Goal: Communication & Community: Answer question/provide support

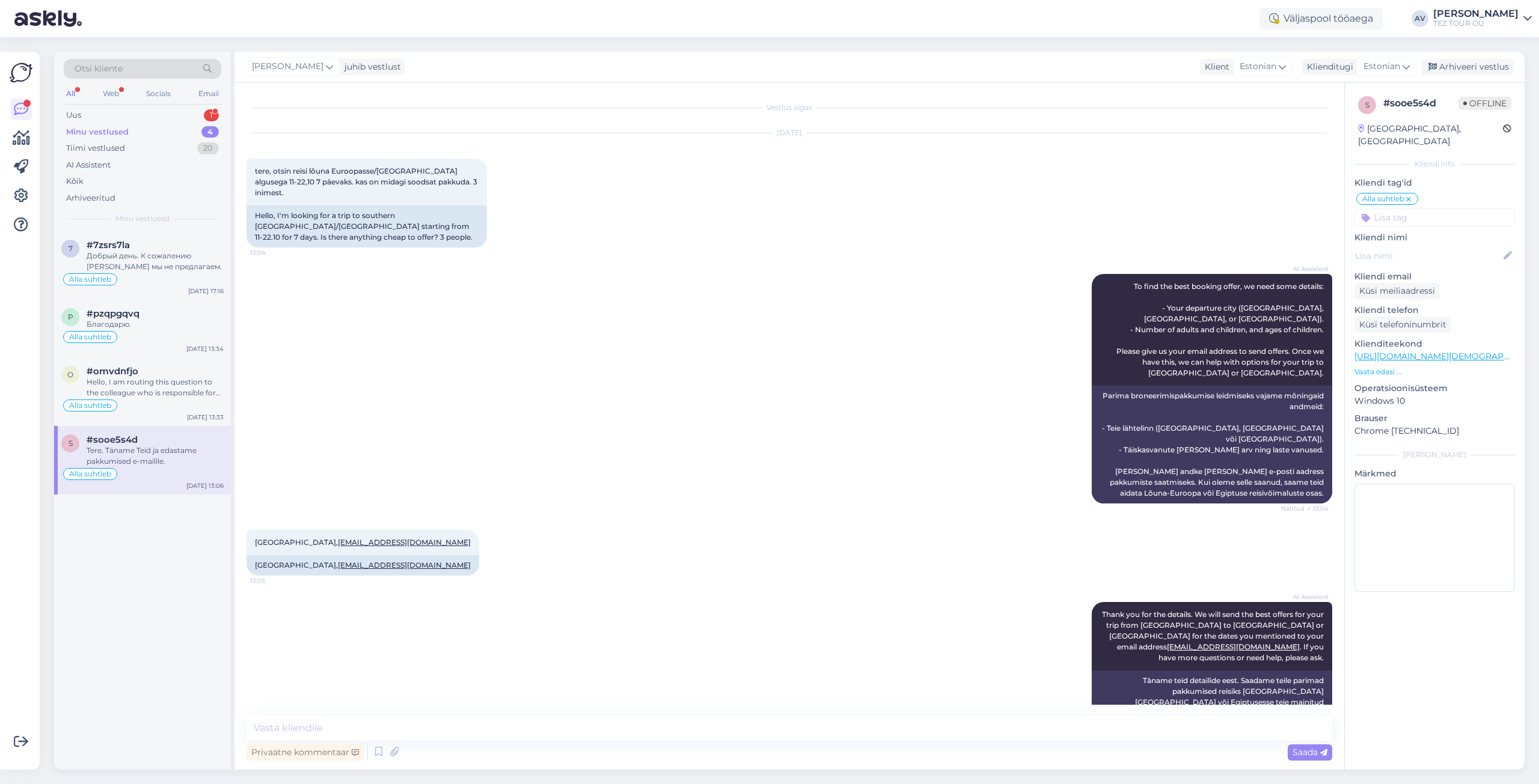
scroll to position [113, 0]
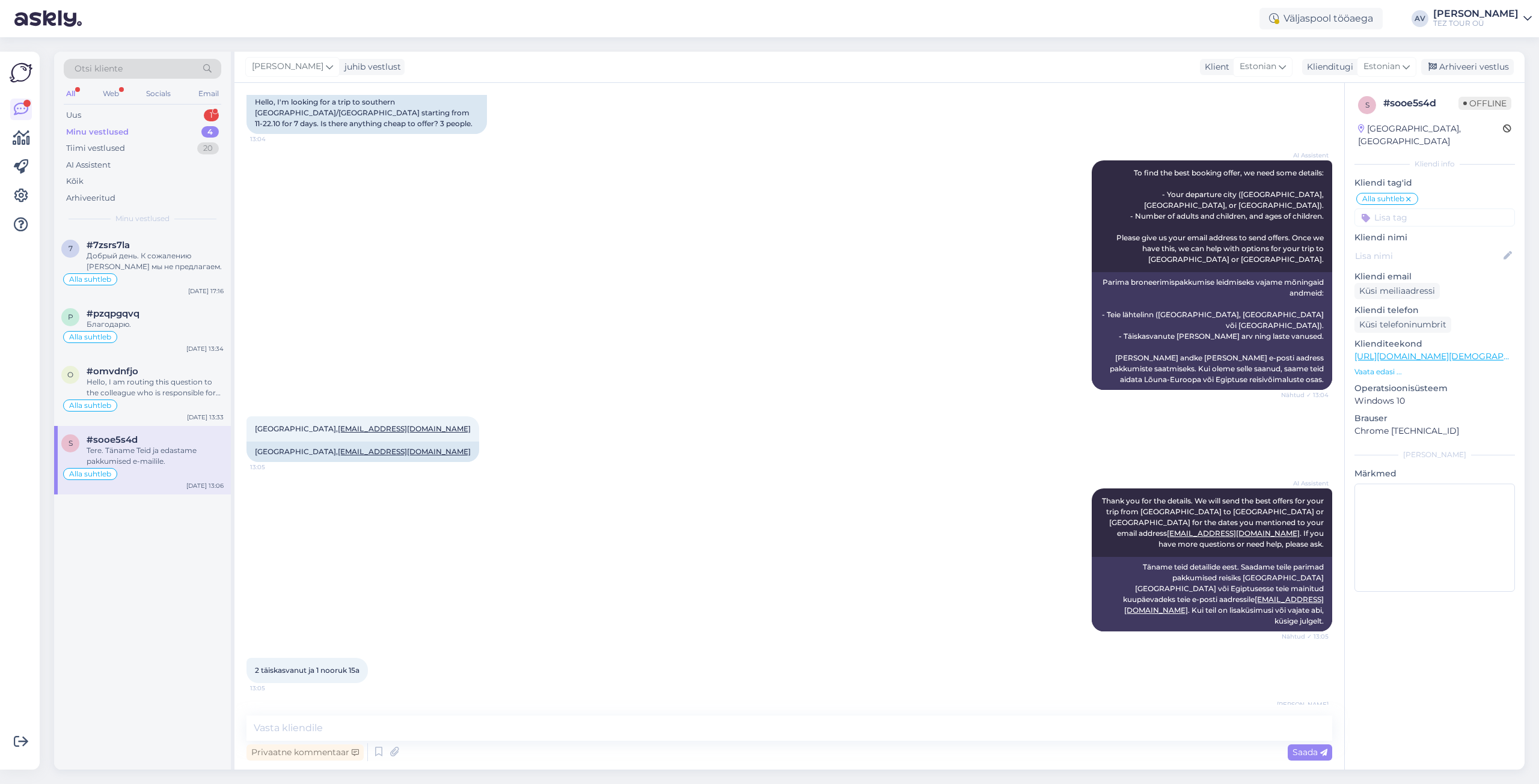
click at [1409, 195] on icon at bounding box center [1408, 199] width 7 height 10
click at [1401, 191] on input at bounding box center [1434, 200] width 160 height 18
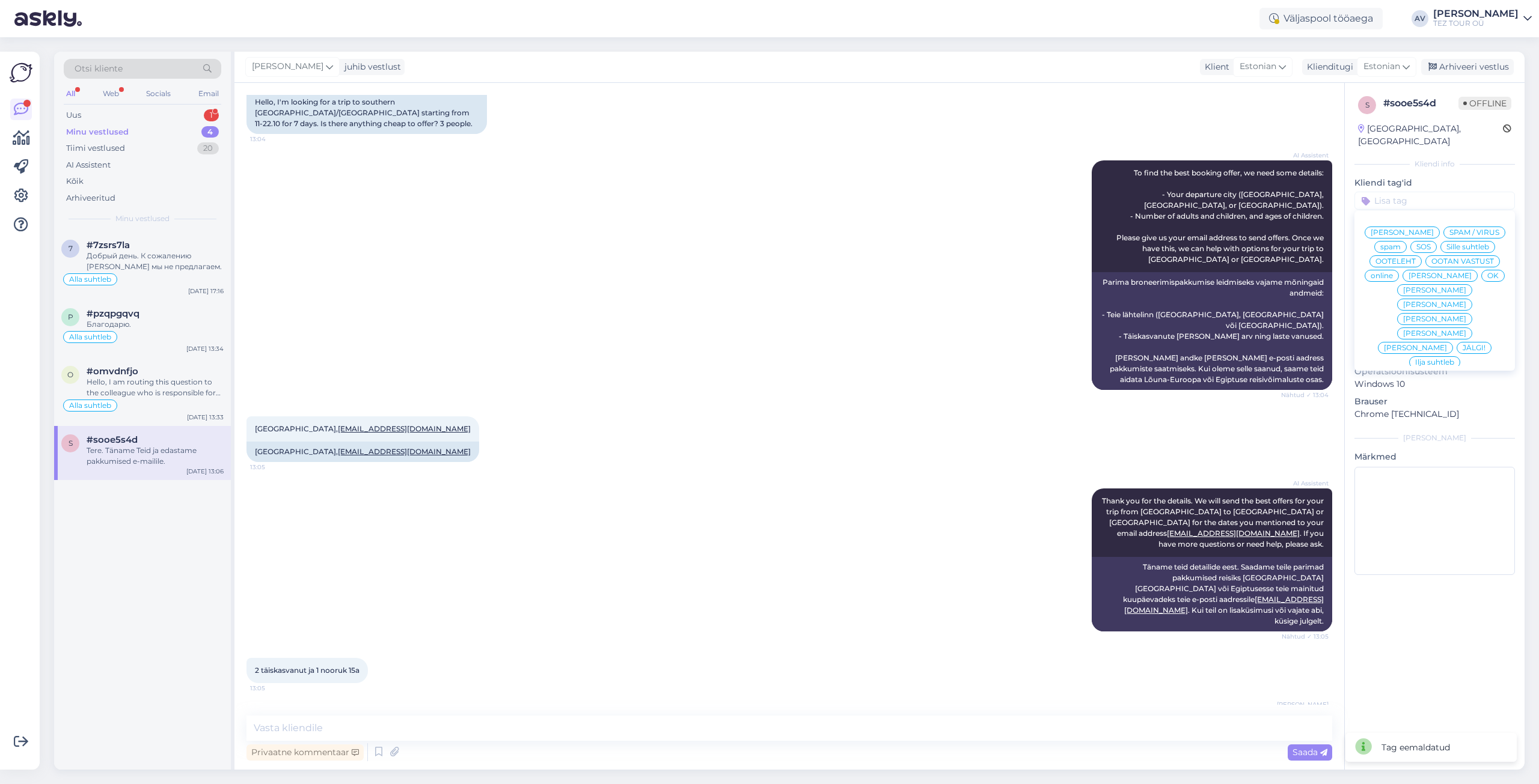
click at [1427, 359] on span "Ilja suhtleb" at bounding box center [1435, 362] width 39 height 7
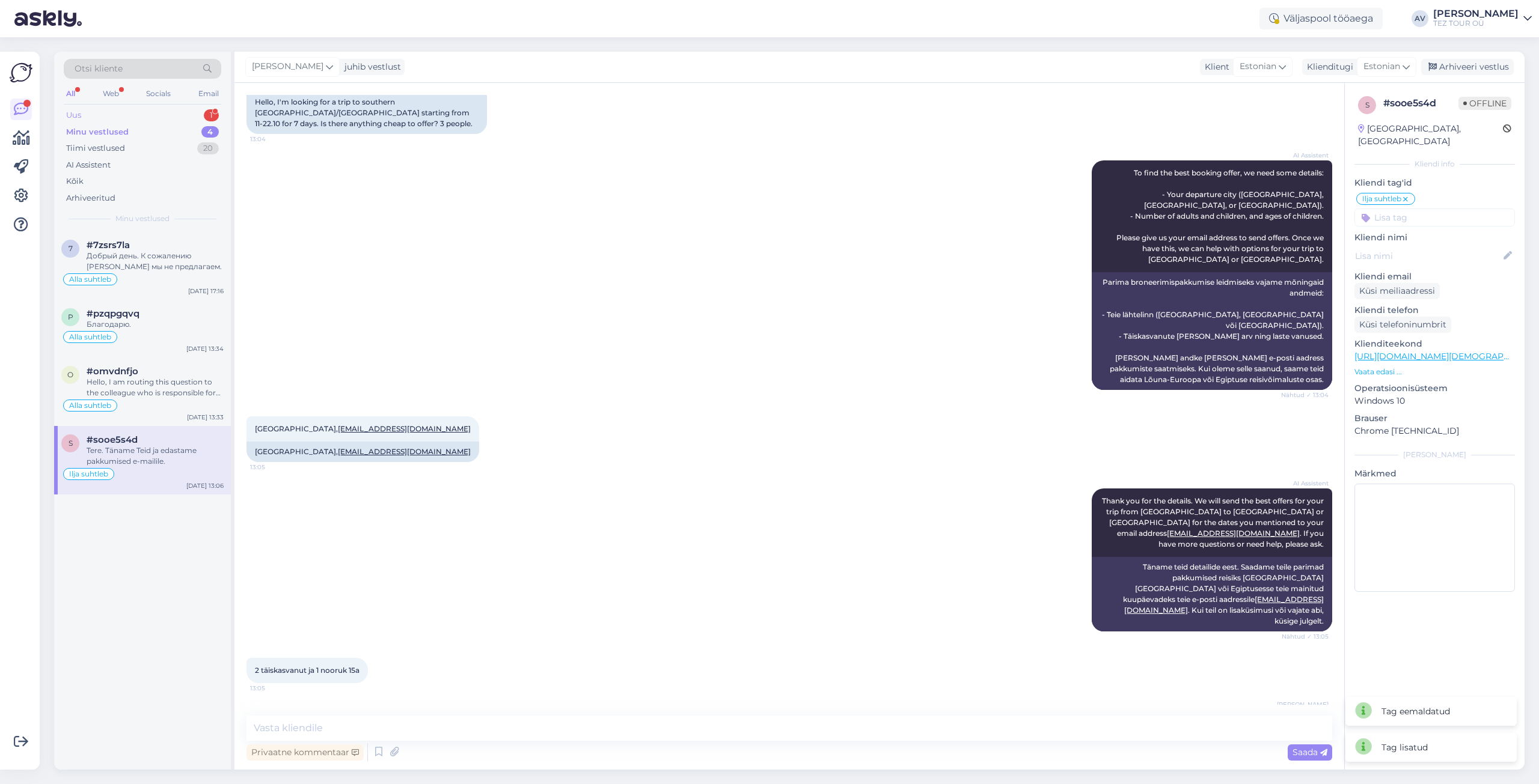
click at [108, 110] on div "Uus 1" at bounding box center [143, 115] width 157 height 17
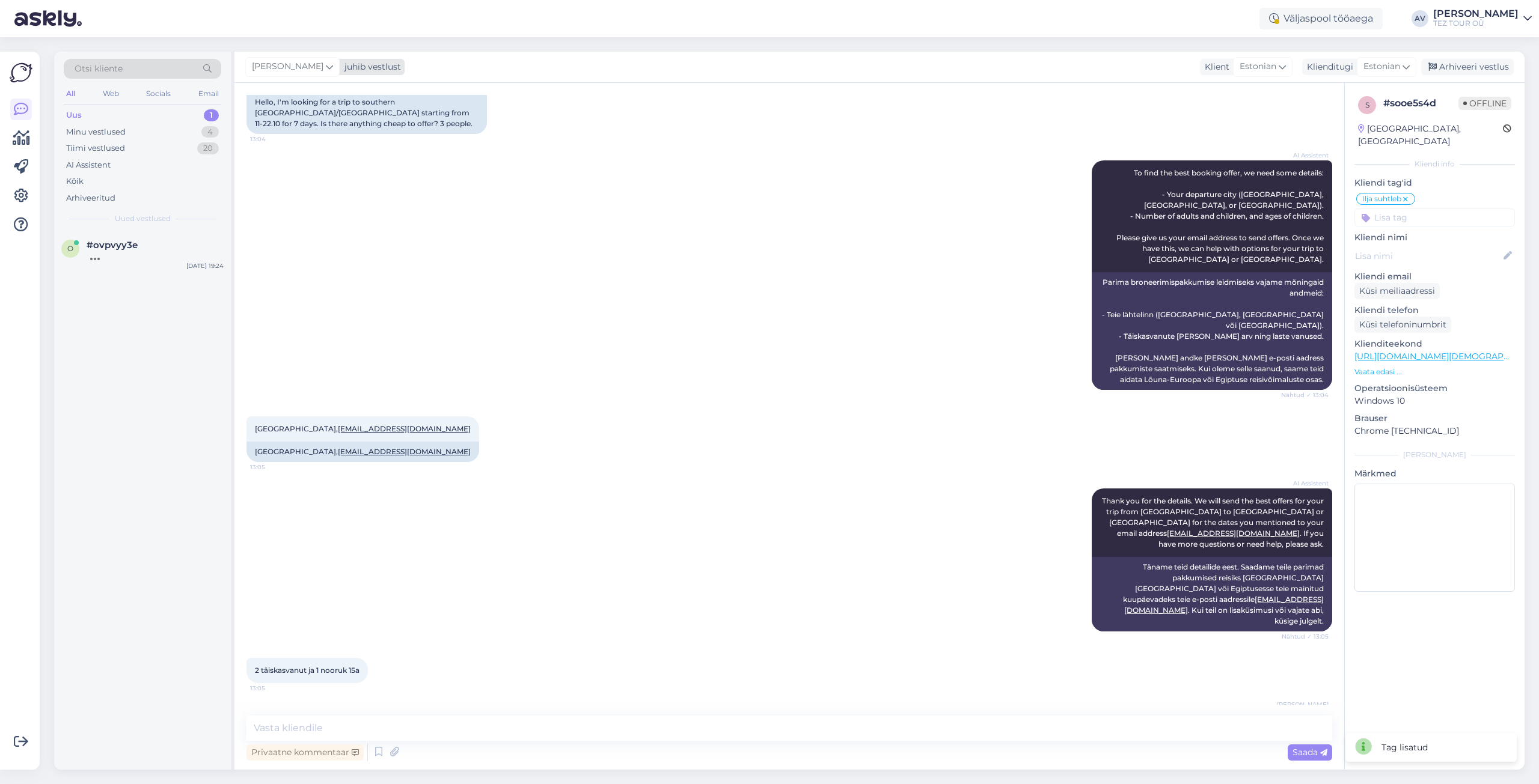
click at [326, 67] on icon at bounding box center [329, 67] width 7 height 13
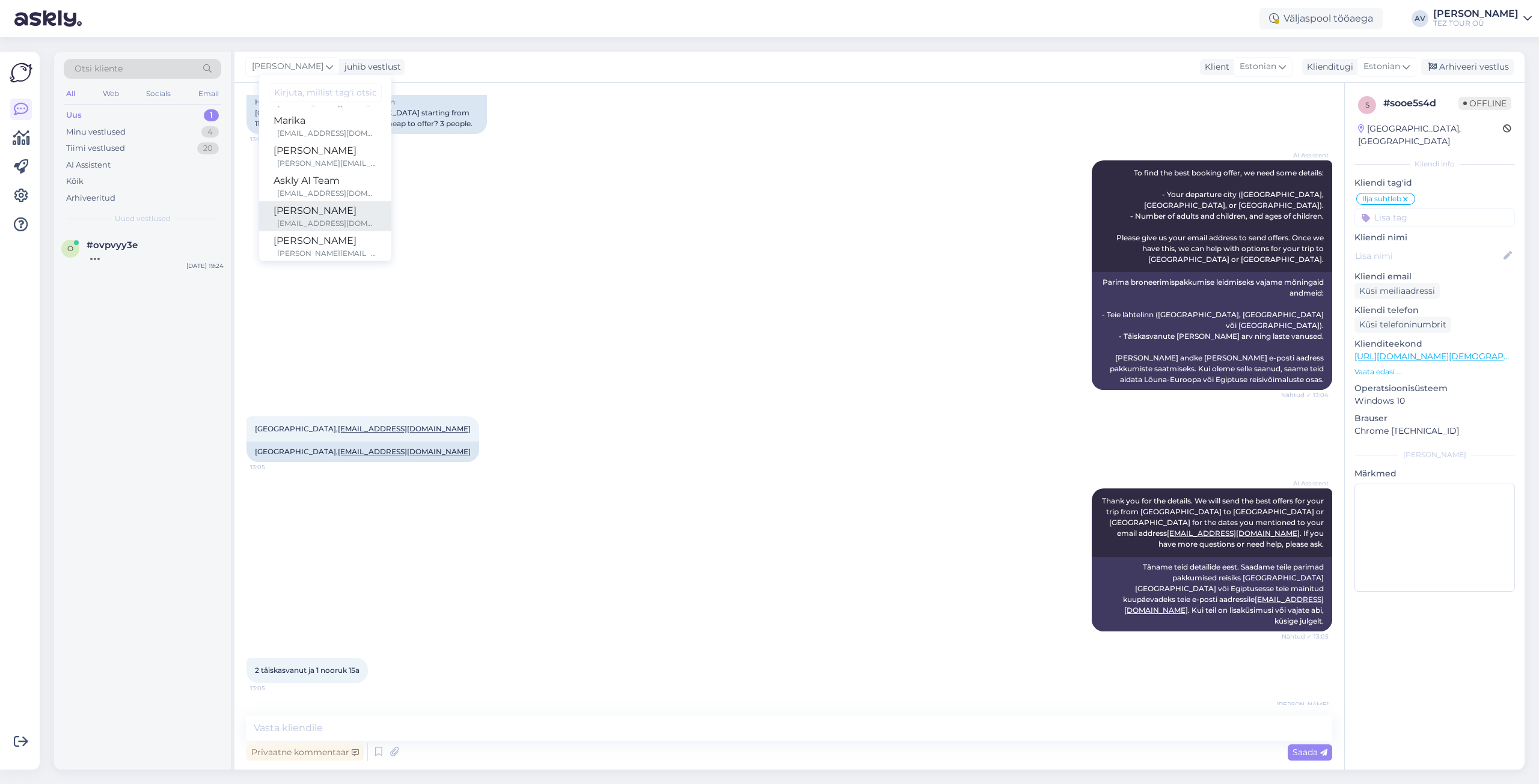
scroll to position [190, 0]
click at [314, 215] on div "[EMAIL_ADDRESS][DOMAIN_NAME]" at bounding box center [327, 213] width 100 height 11
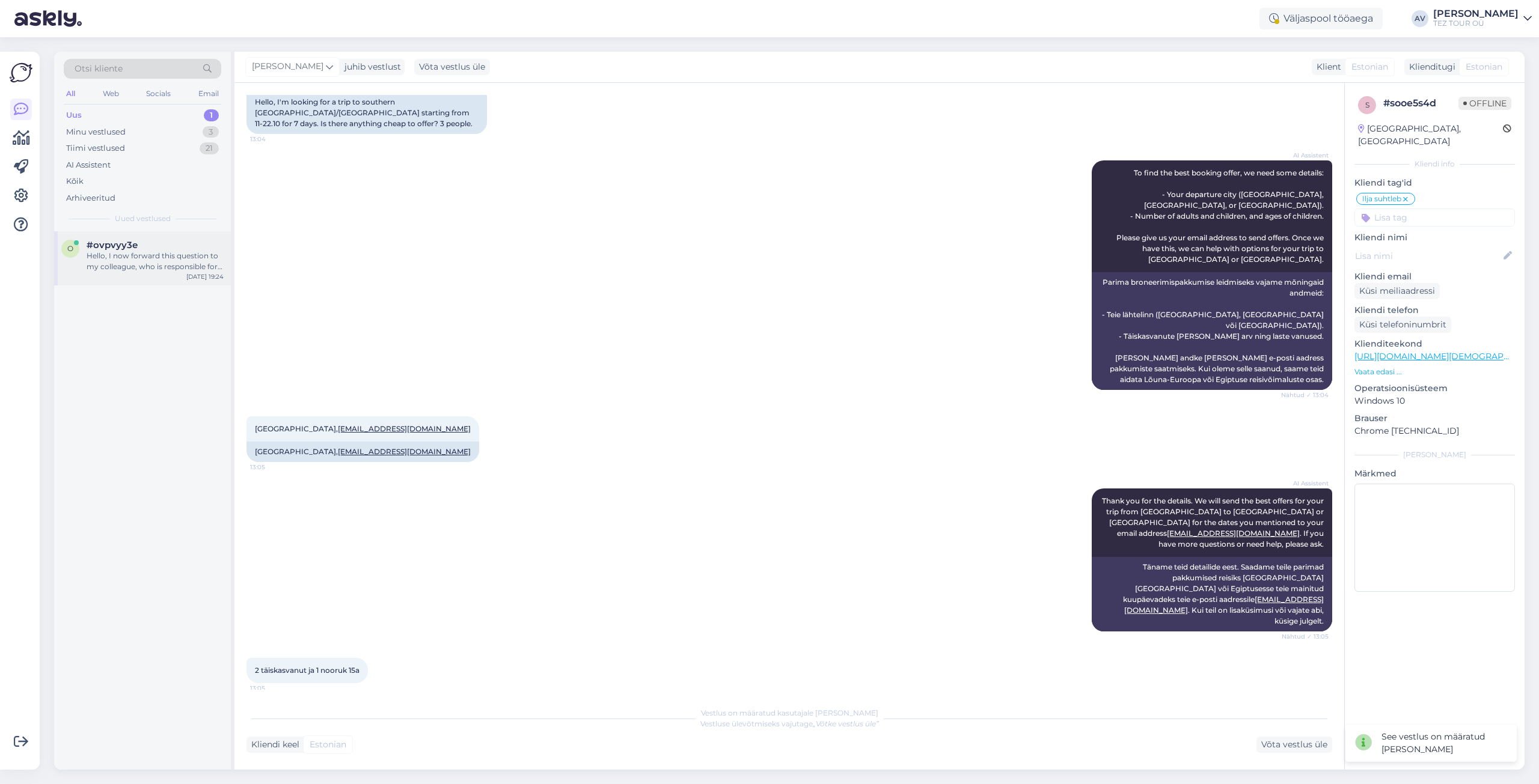
click at [179, 266] on div "Hello, I now forward this question to my colleague, who is responsible for this…" at bounding box center [155, 261] width 137 height 22
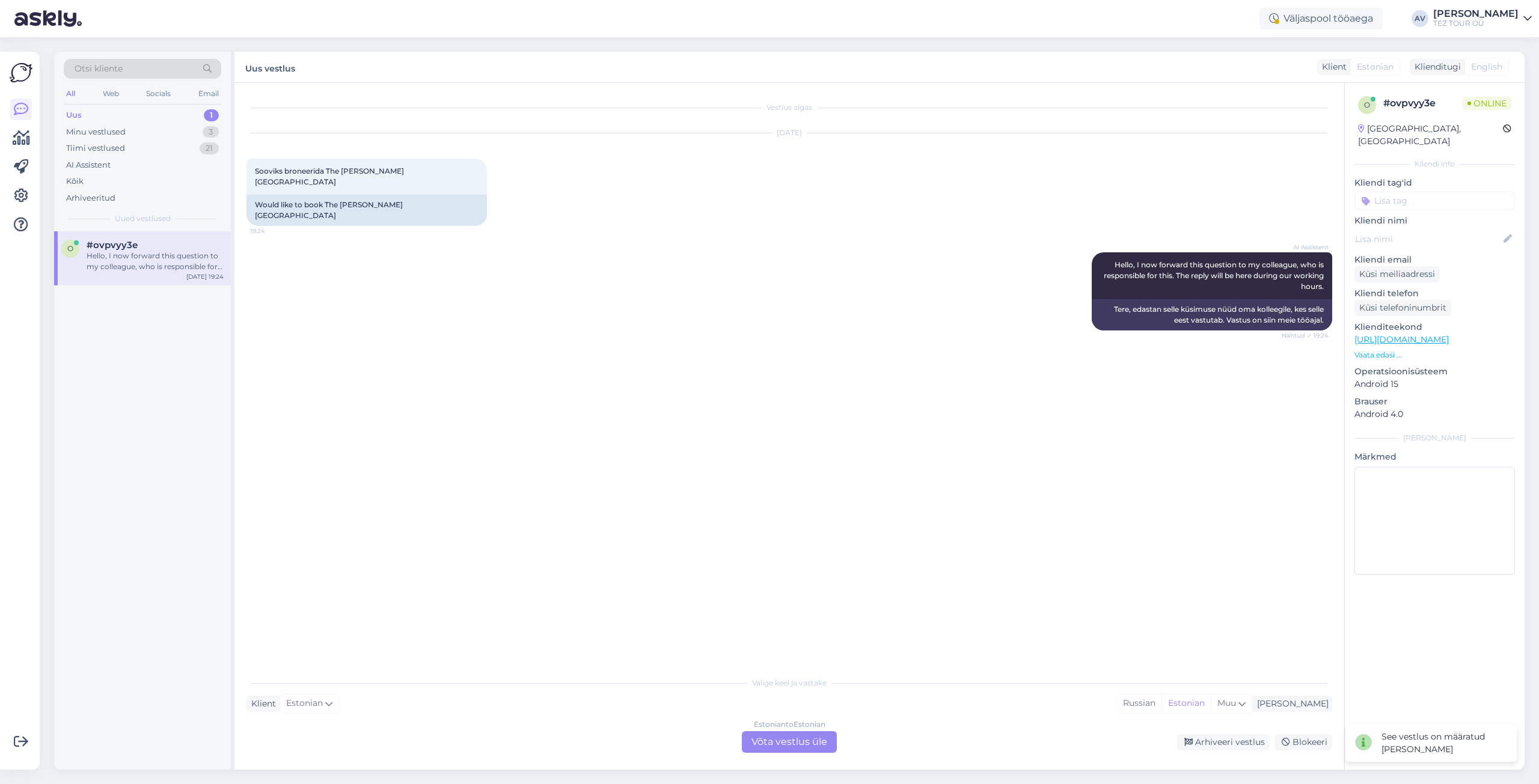
scroll to position [0, 0]
click at [510, 331] on div "Vestlus algas [DATE] Sooviks broneerida The [PERSON_NAME][GEOGRAPHIC_DATA] 19:2…" at bounding box center [795, 377] width 1096 height 565
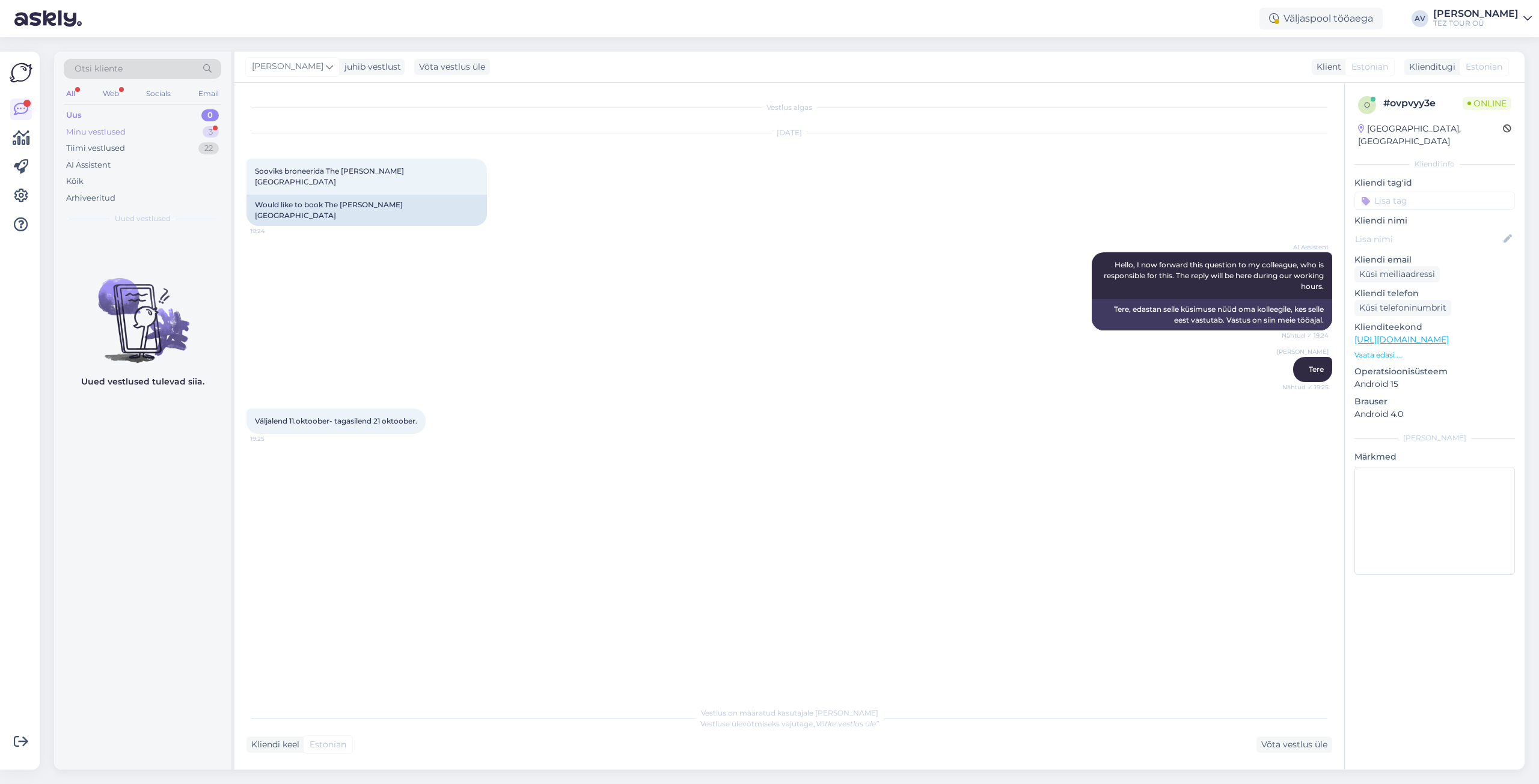
click at [134, 132] on div "Minu vestlused 3" at bounding box center [143, 132] width 157 height 17
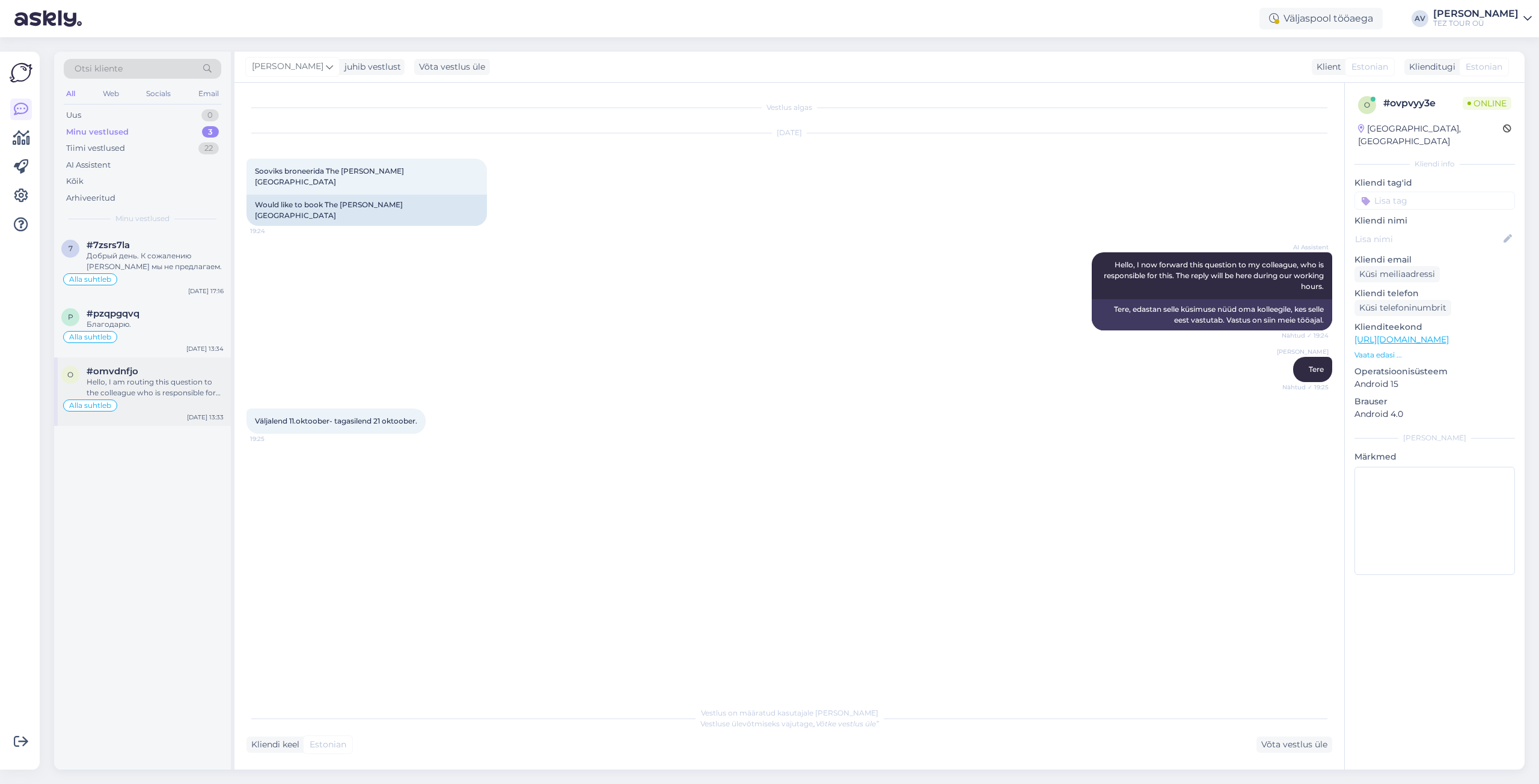
click at [157, 397] on div "Hello, I am routing this question to the colleague who is responsible for this …" at bounding box center [155, 387] width 137 height 22
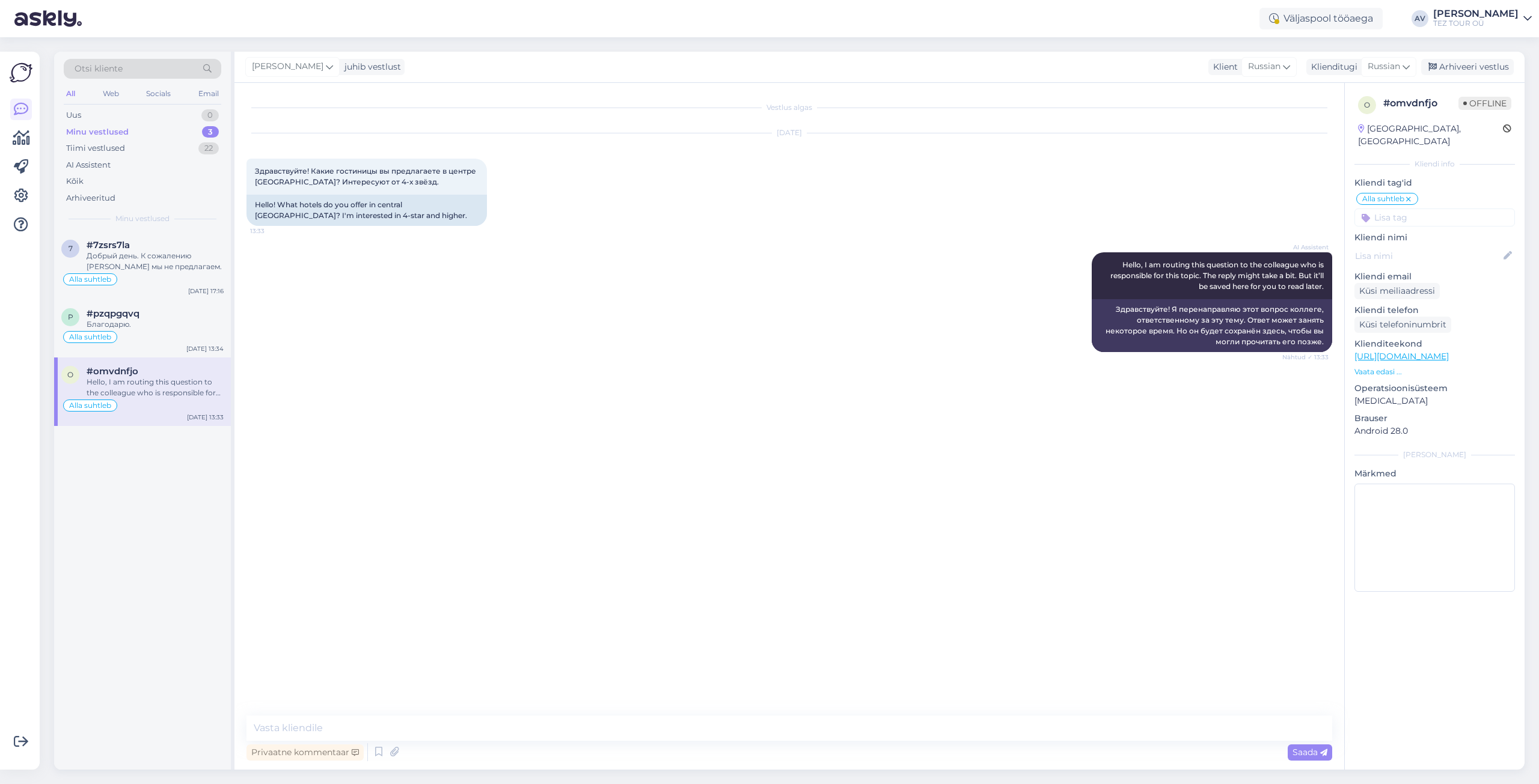
click at [1408, 195] on icon at bounding box center [1408, 199] width 7 height 10
click at [1387, 191] on input at bounding box center [1434, 200] width 160 height 18
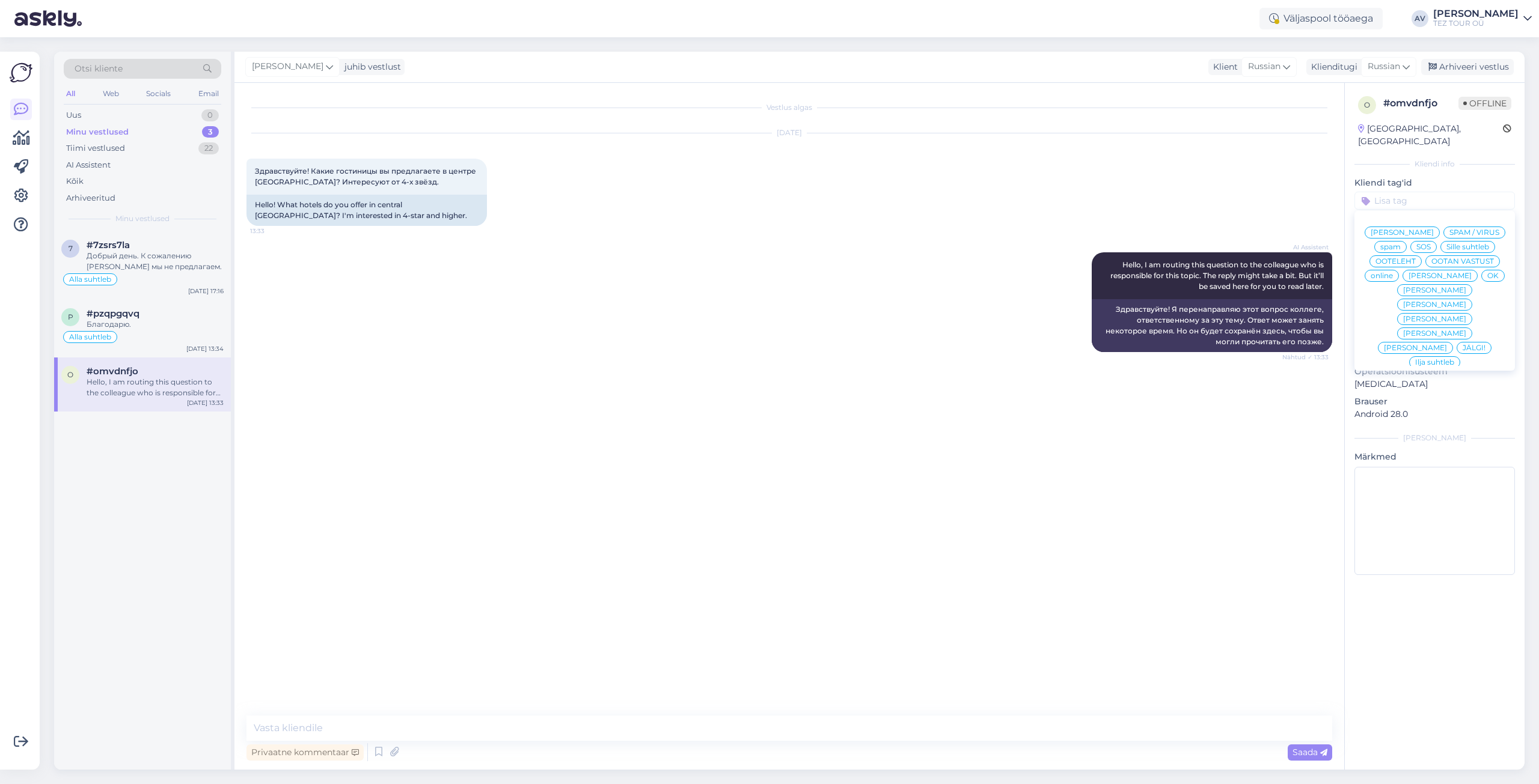
click at [1415, 359] on span "Ilja suhtleb" at bounding box center [1435, 362] width 39 height 7
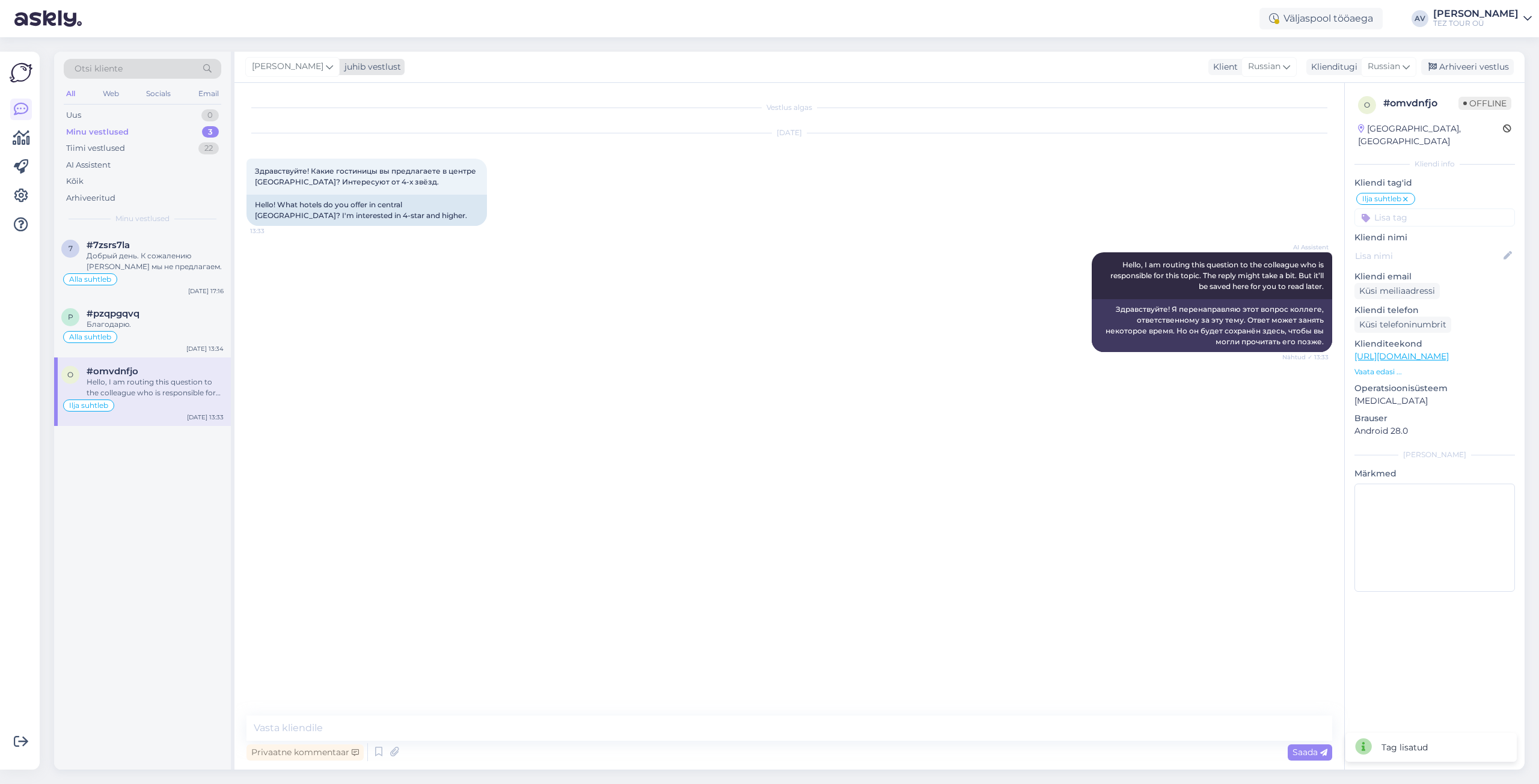
click at [326, 67] on icon at bounding box center [329, 67] width 7 height 13
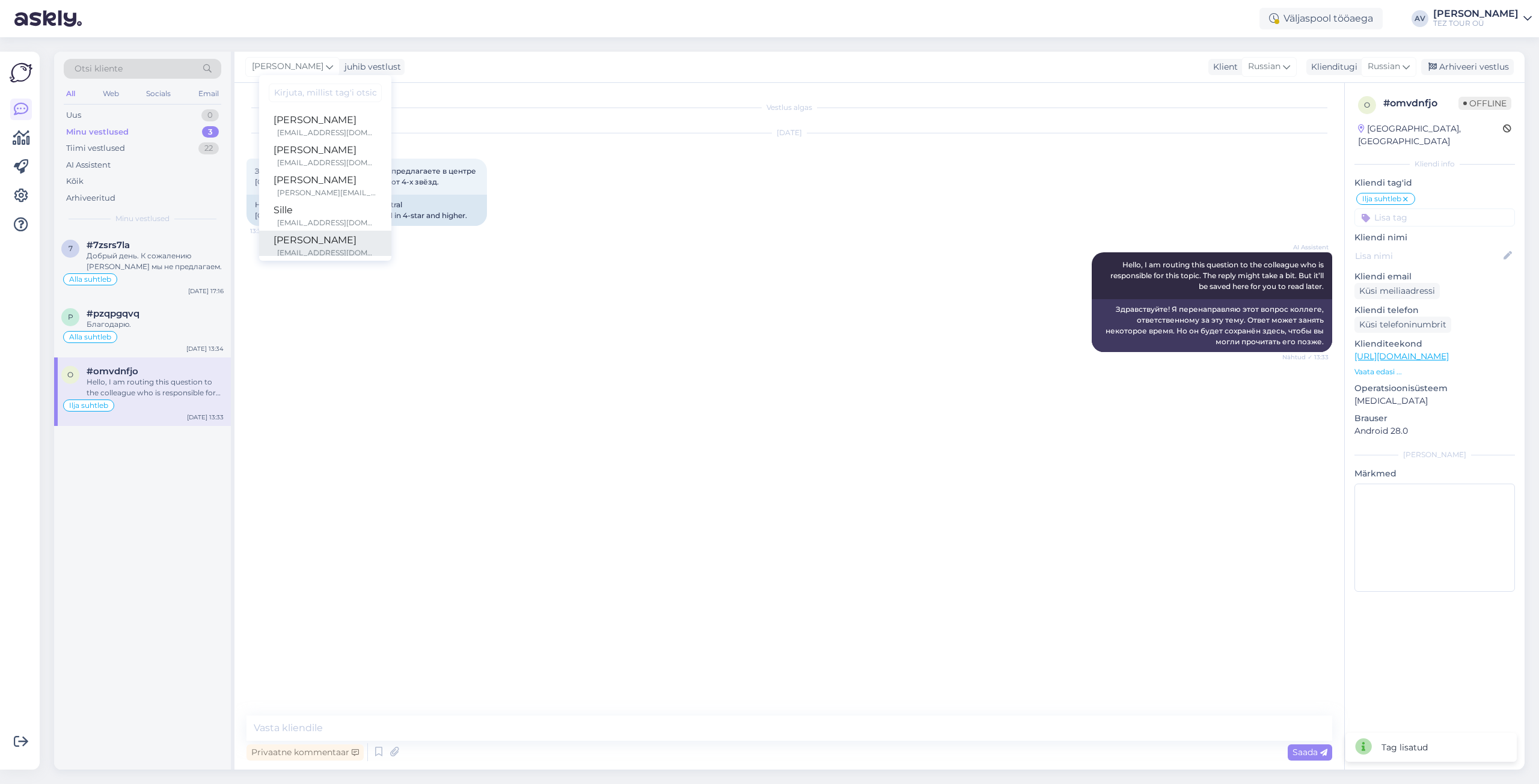
click at [304, 235] on div "[PERSON_NAME]" at bounding box center [325, 240] width 103 height 15
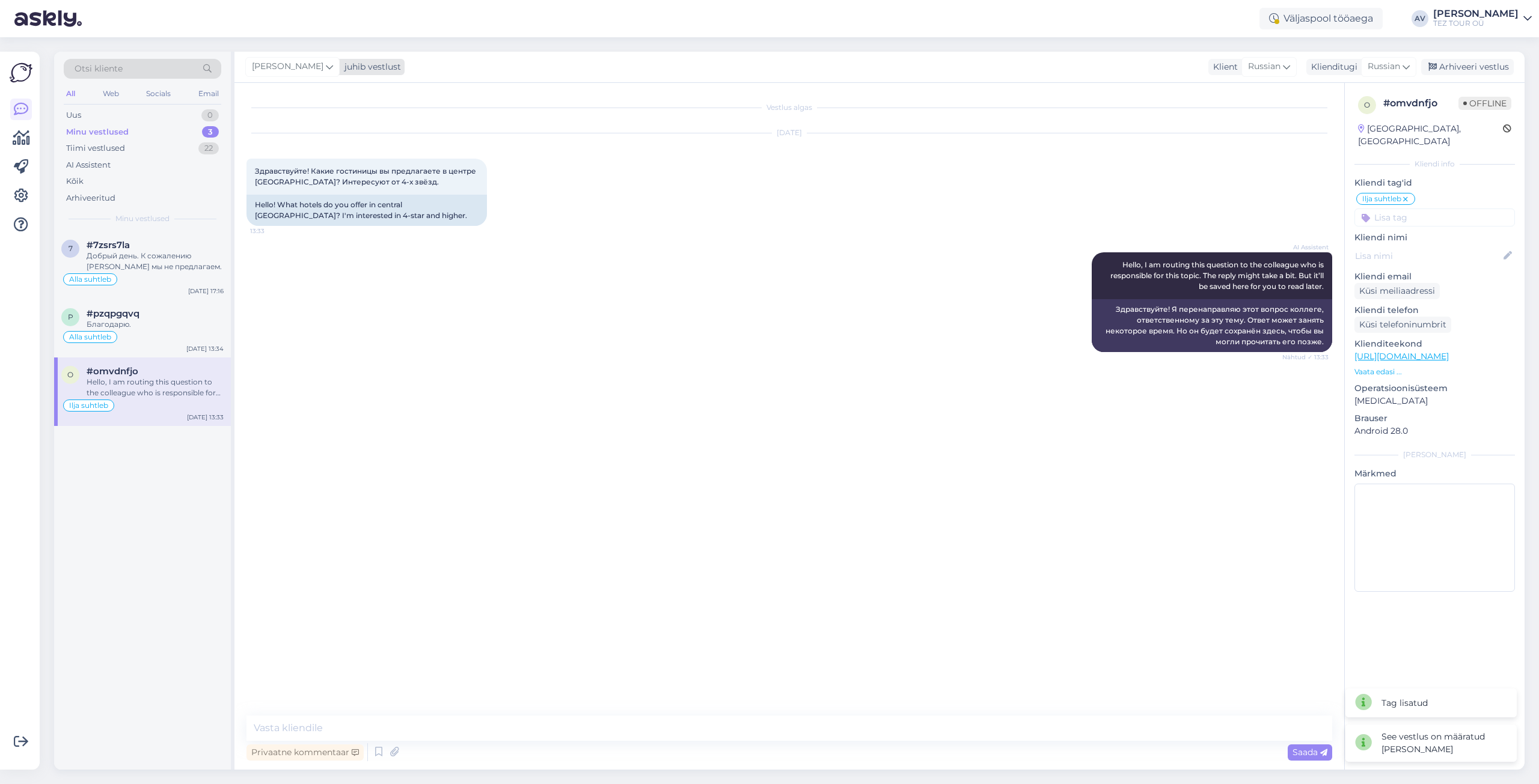
click at [326, 64] on icon at bounding box center [329, 67] width 7 height 13
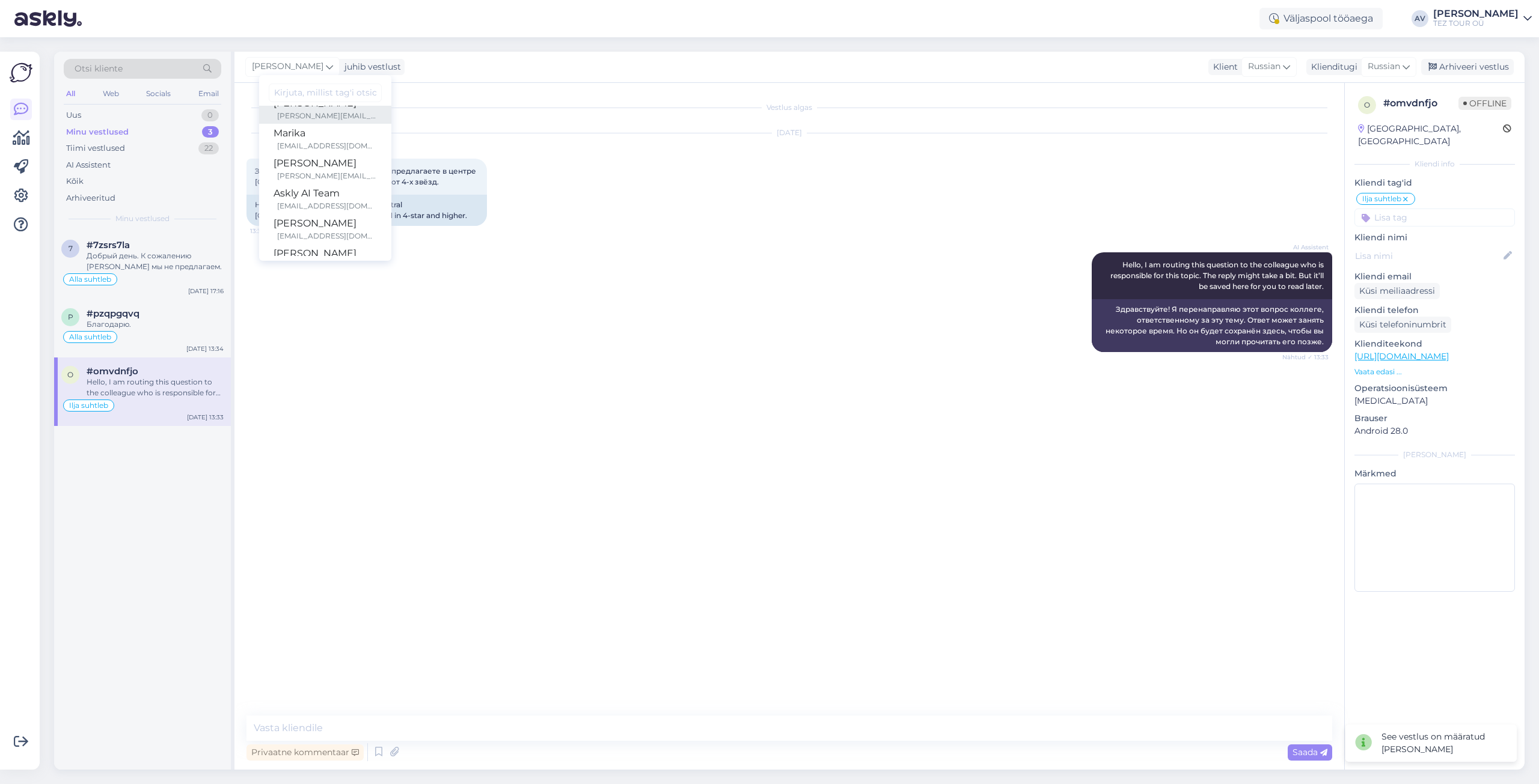
scroll to position [180, 0]
click at [323, 221] on div "[EMAIL_ADDRESS][DOMAIN_NAME]" at bounding box center [327, 222] width 100 height 11
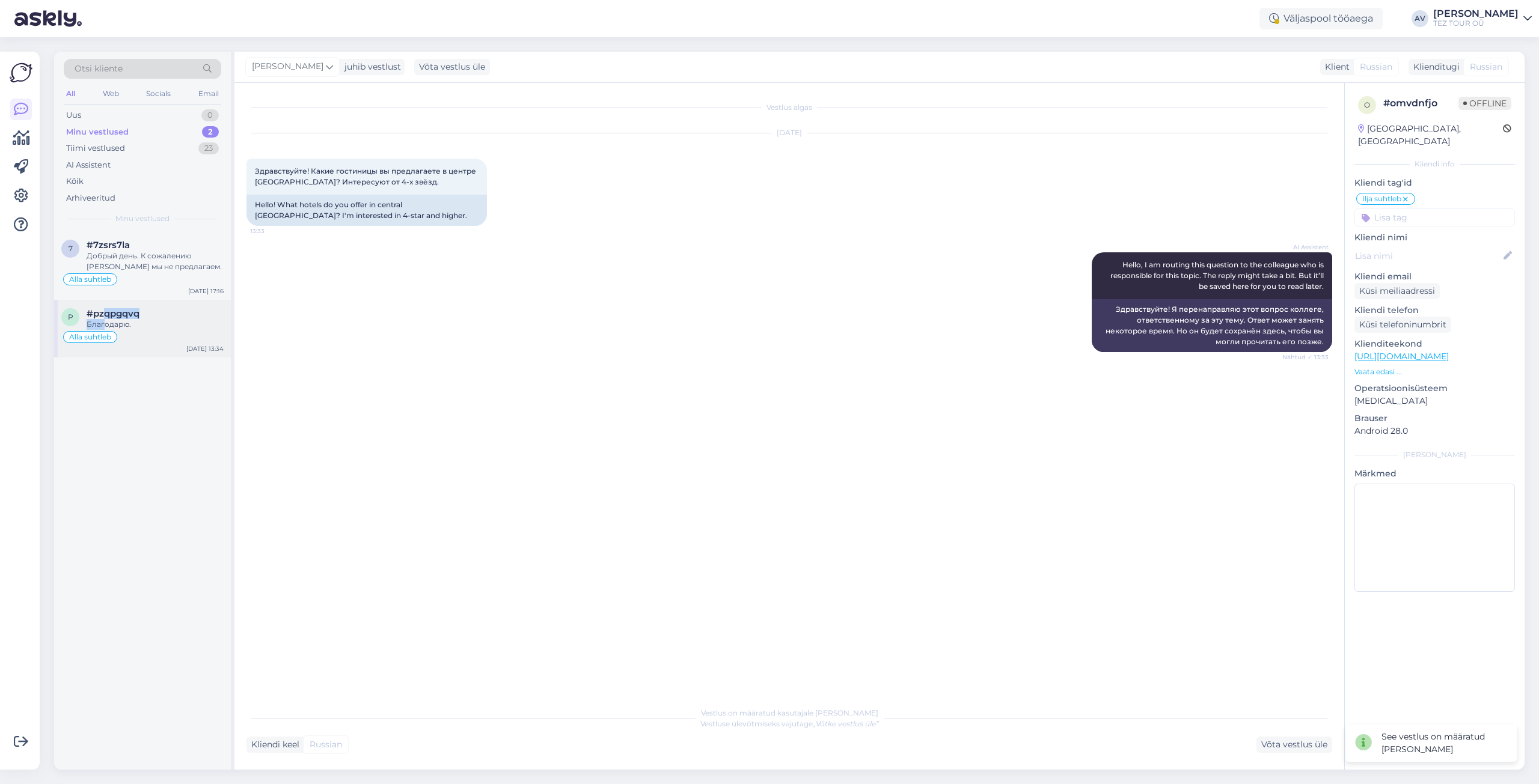
click at [103, 319] on div "#pzqpgqvq Благодарю." at bounding box center [155, 319] width 137 height 22
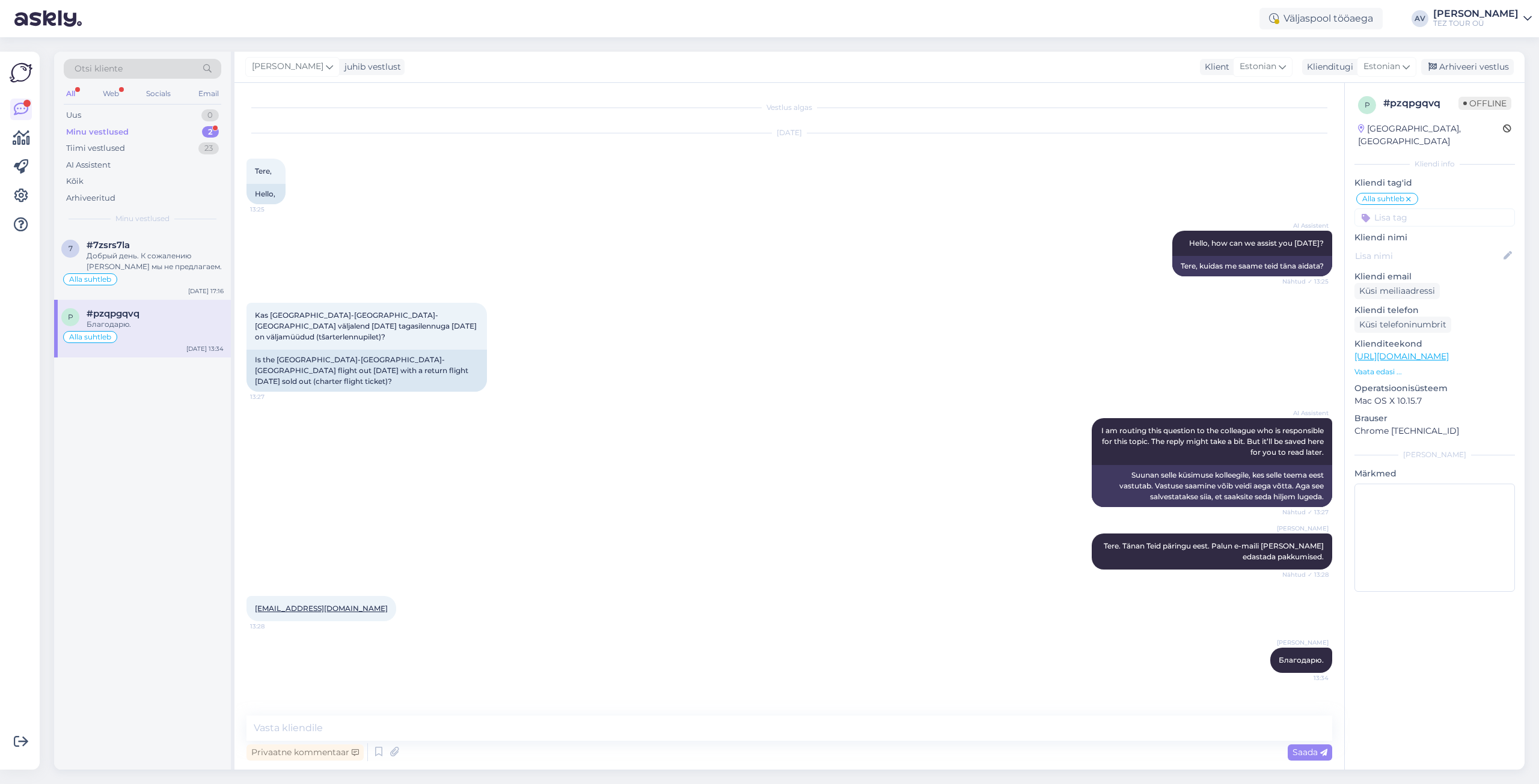
click at [1398, 209] on input at bounding box center [1434, 217] width 160 height 18
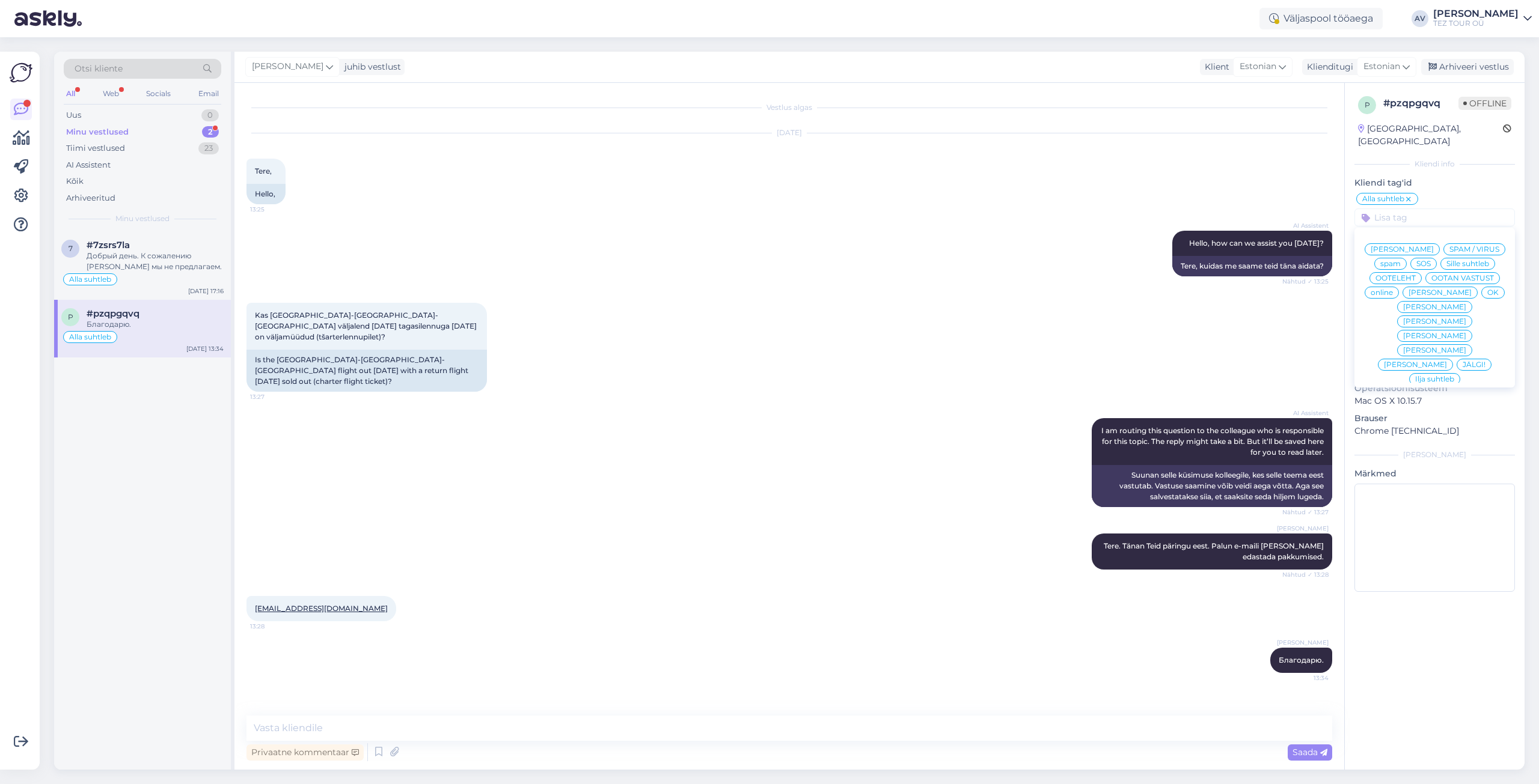
click at [1424, 376] on span "Ilja suhtleb" at bounding box center [1435, 379] width 39 height 7
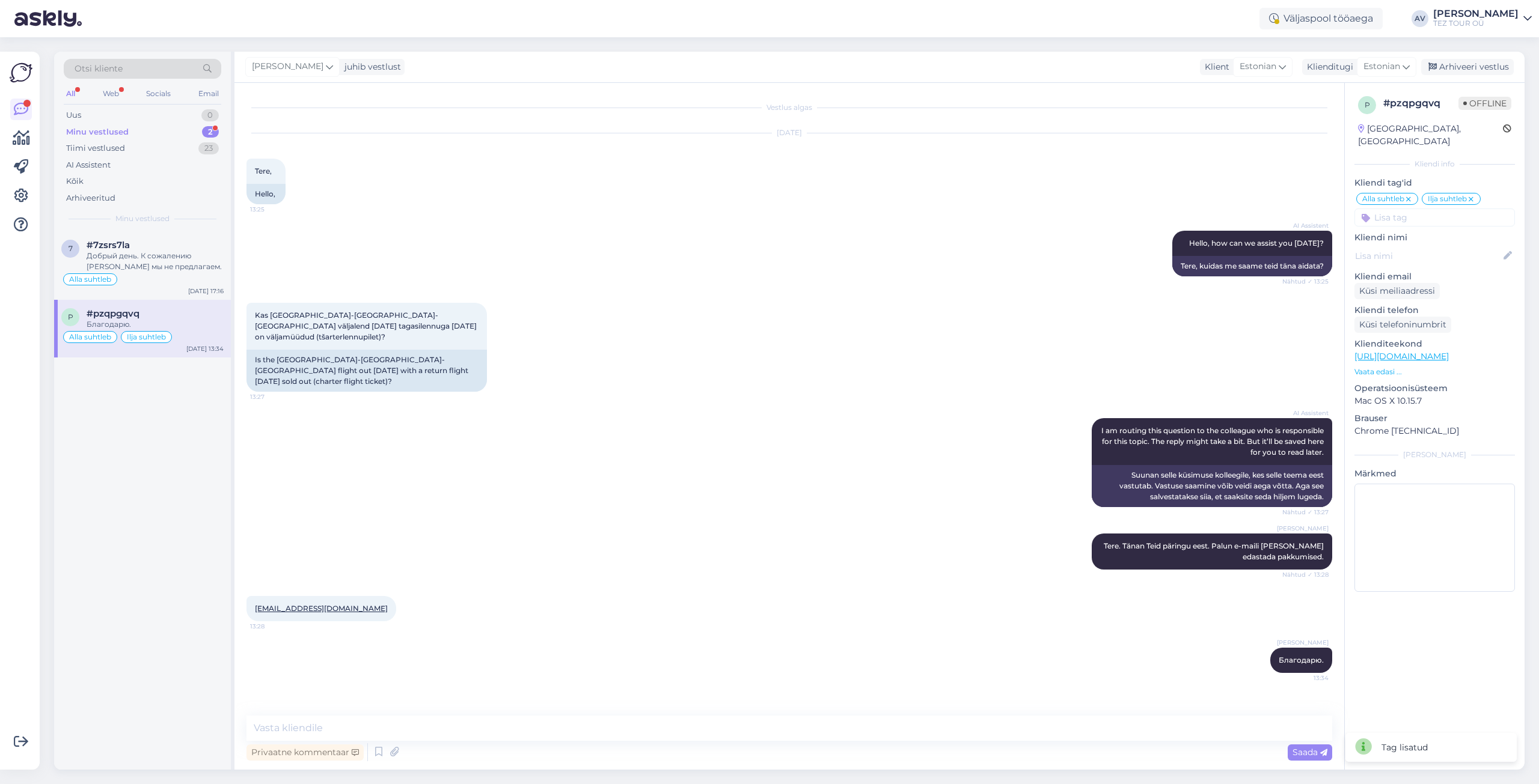
click at [1408, 195] on icon at bounding box center [1408, 199] width 7 height 10
click at [326, 63] on icon at bounding box center [329, 67] width 7 height 13
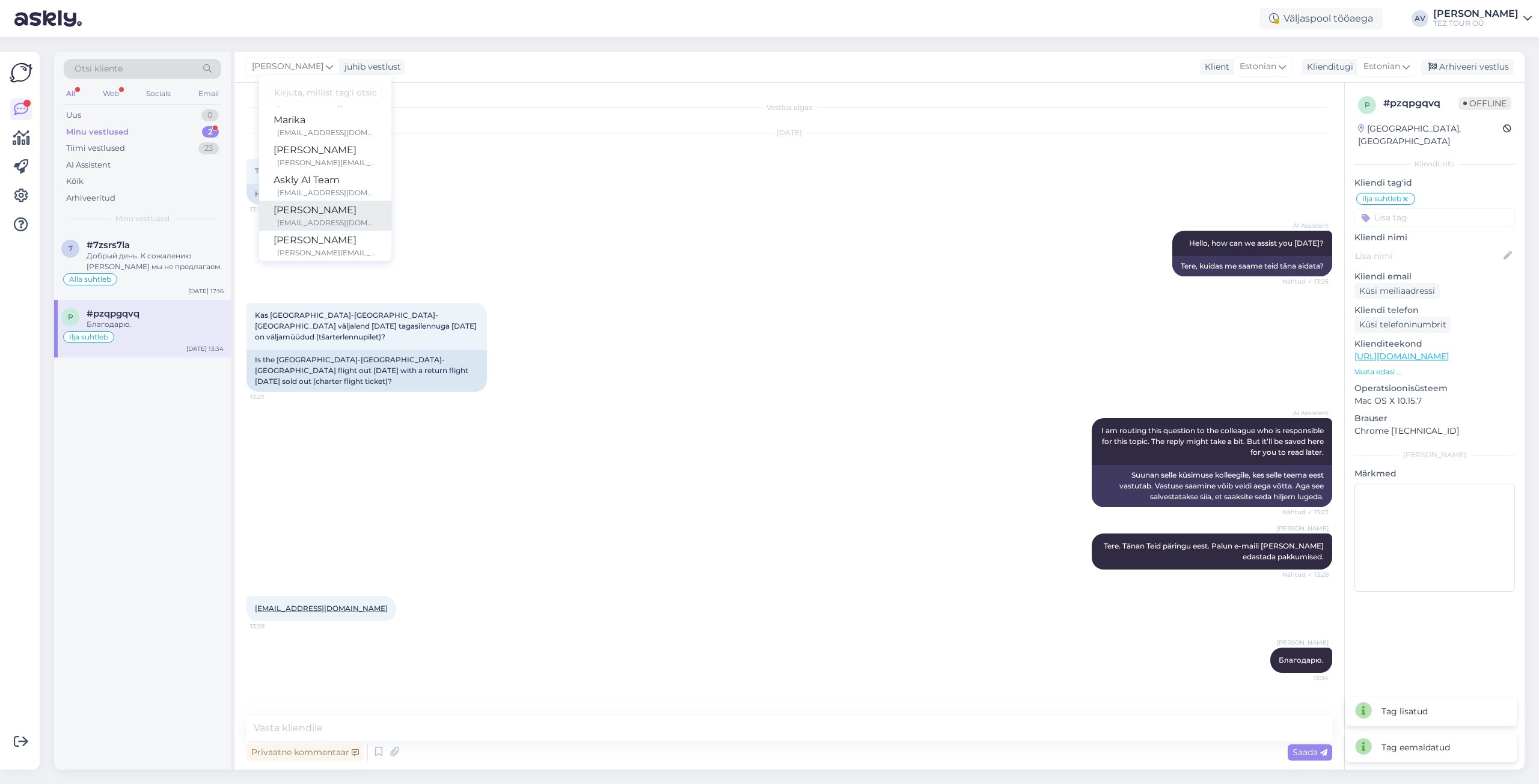
click at [318, 219] on div "[EMAIL_ADDRESS][DOMAIN_NAME]" at bounding box center [327, 222] width 100 height 11
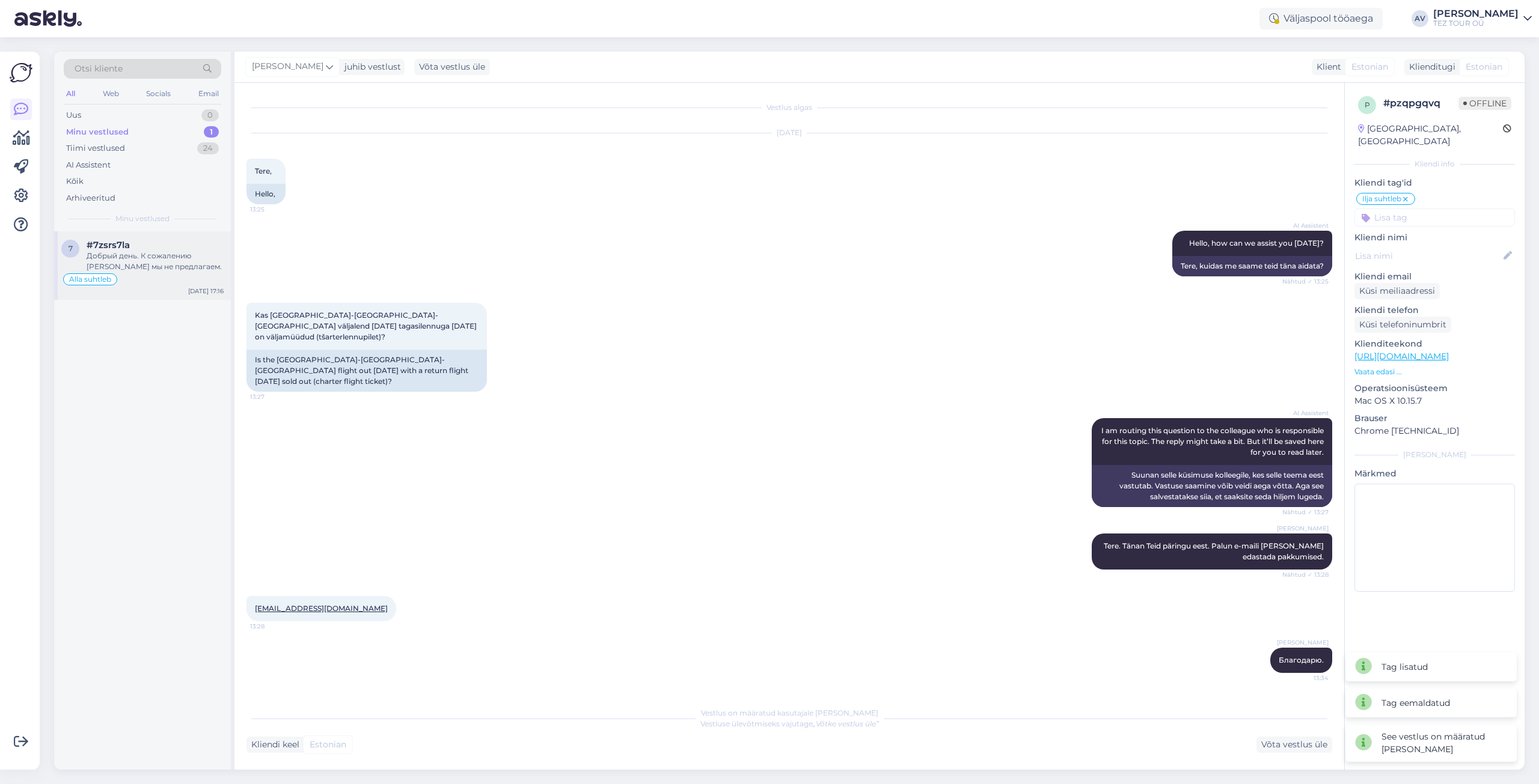
click at [188, 254] on div "Добрый день. К сожалению [PERSON_NAME] мы не предлагаем." at bounding box center [155, 261] width 137 height 22
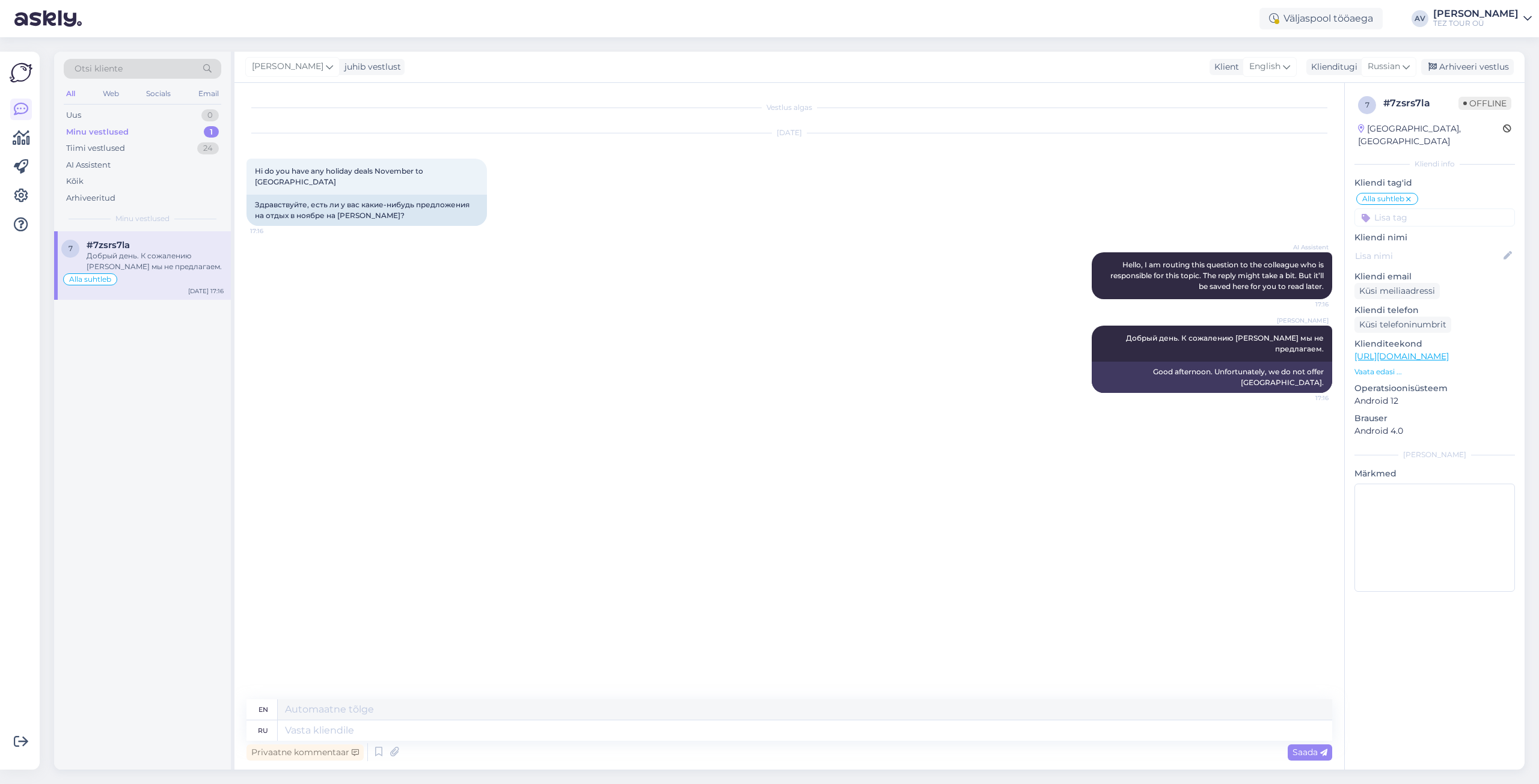
click at [1410, 195] on icon at bounding box center [1408, 199] width 7 height 10
click at [1398, 191] on input at bounding box center [1434, 200] width 160 height 18
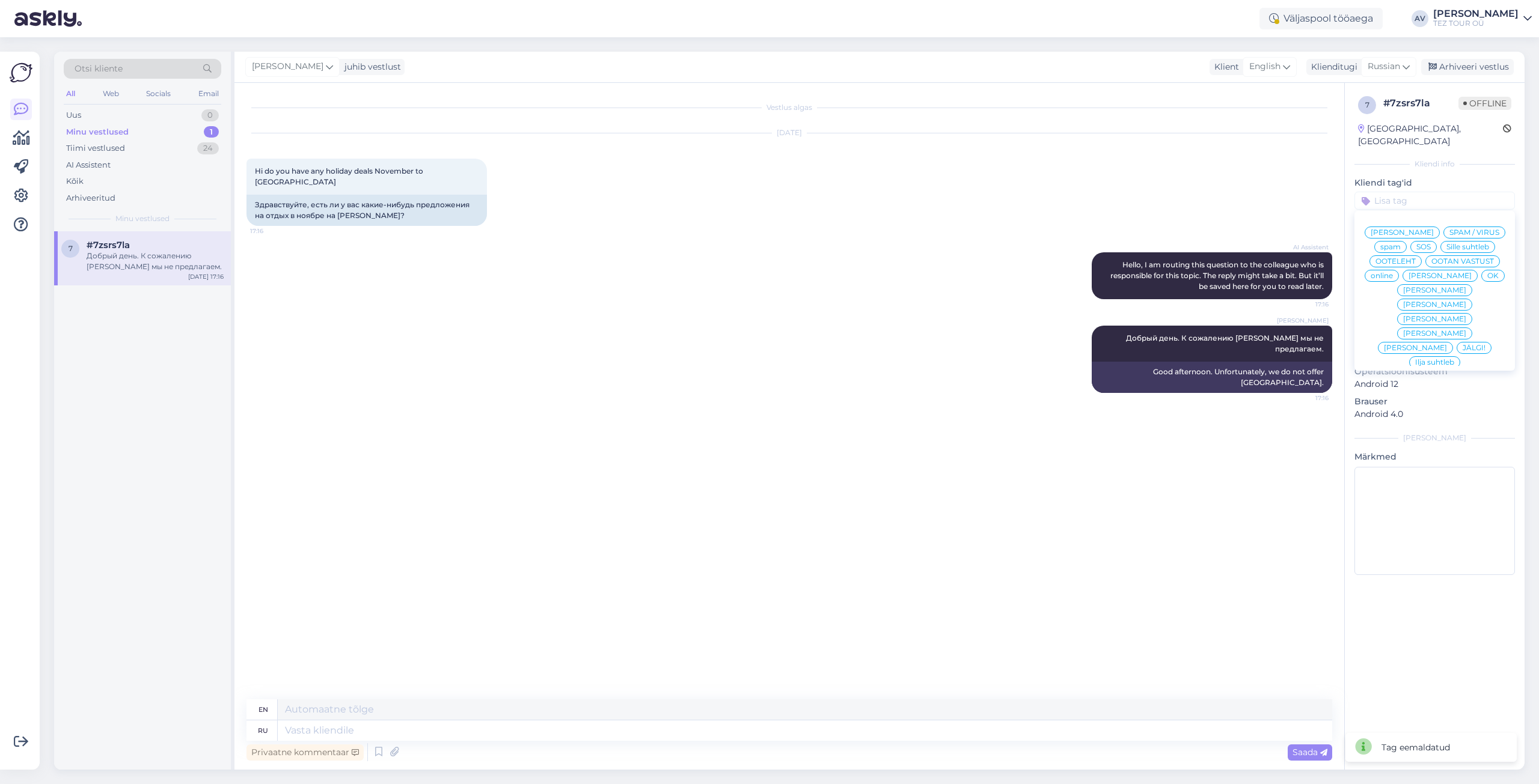
click at [1420, 359] on span "Ilja suhtleb" at bounding box center [1435, 362] width 39 height 7
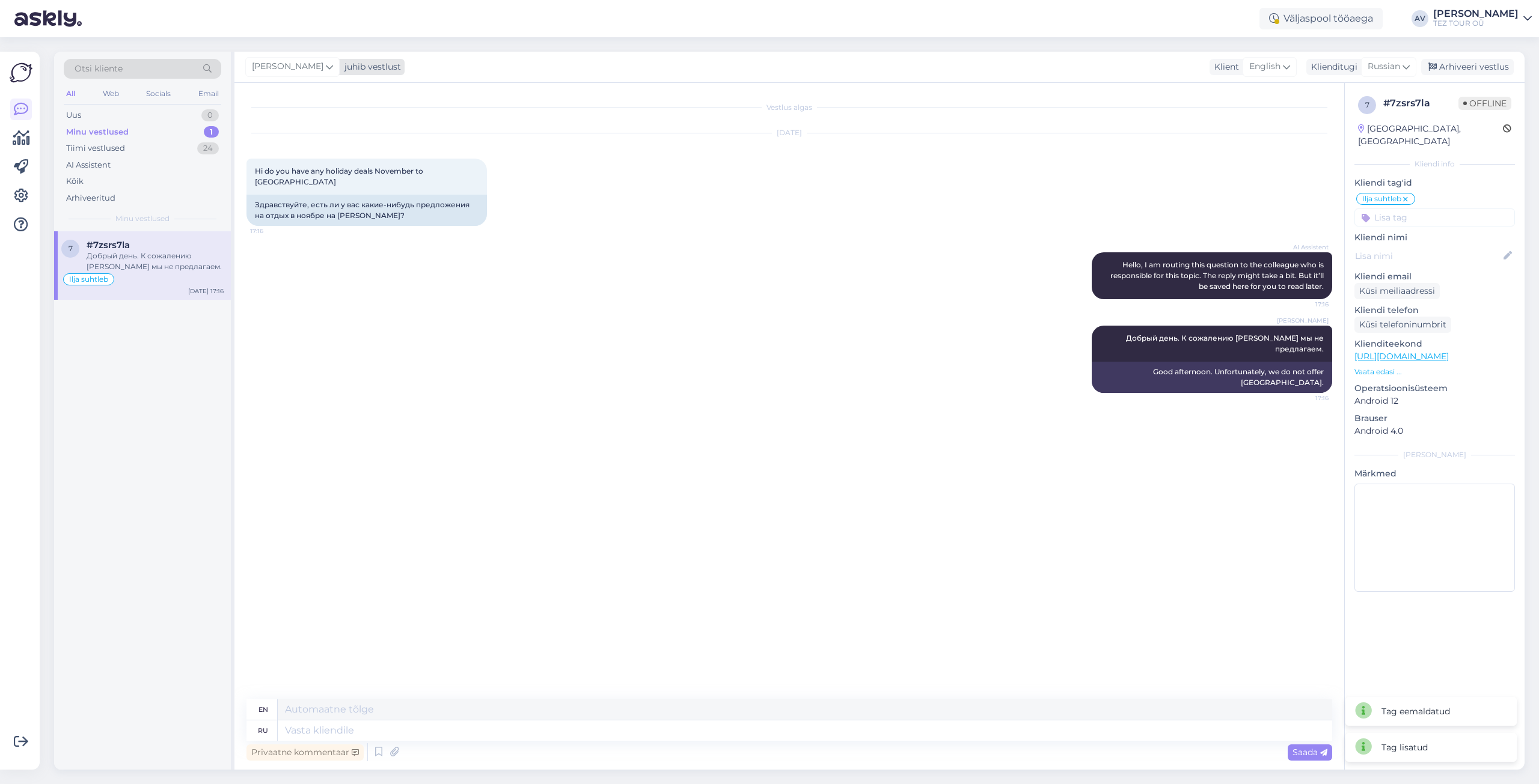
click at [326, 67] on icon at bounding box center [329, 67] width 7 height 13
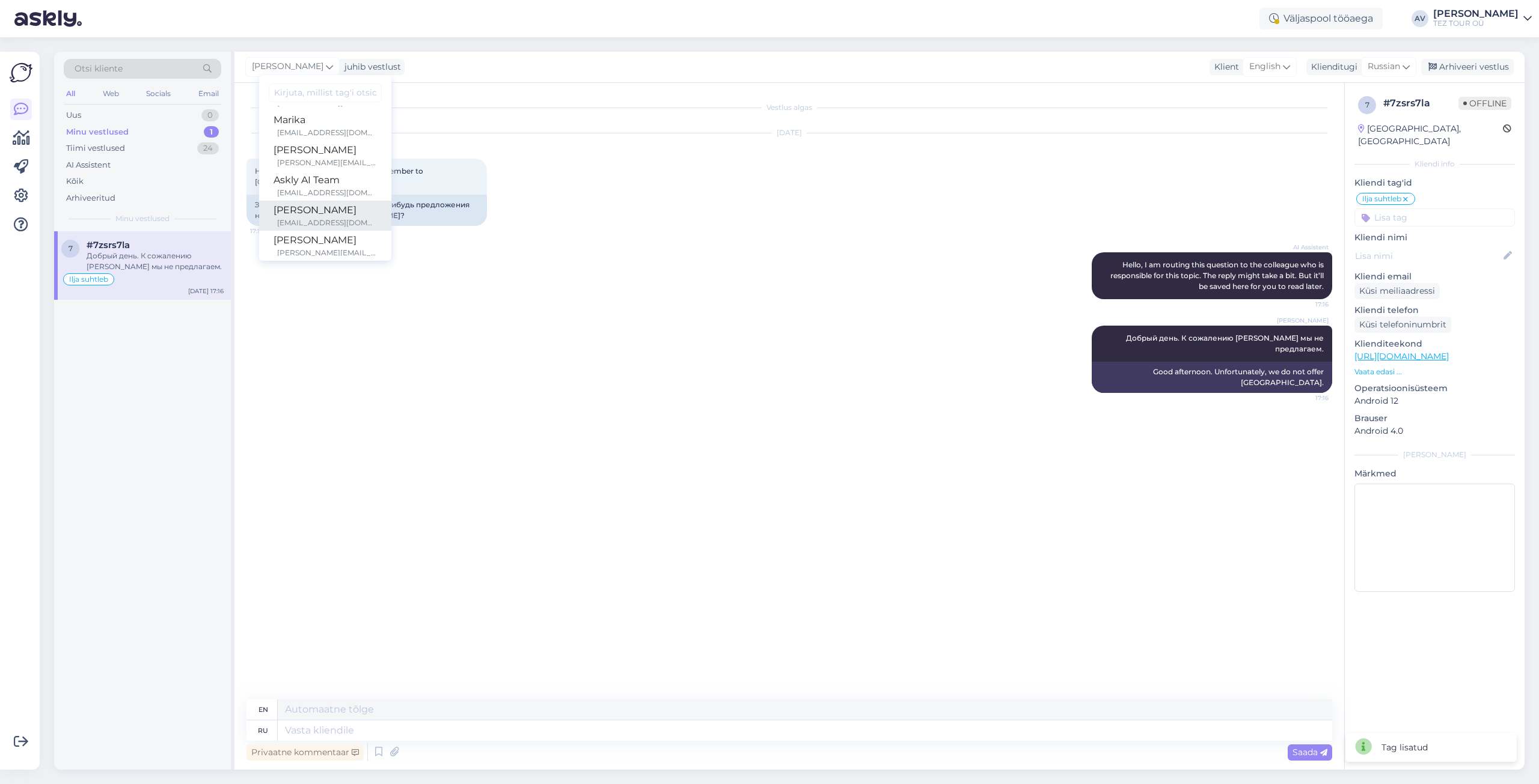
click at [312, 212] on div "[PERSON_NAME]" at bounding box center [325, 210] width 103 height 15
